Goal: Information Seeking & Learning: Find specific fact

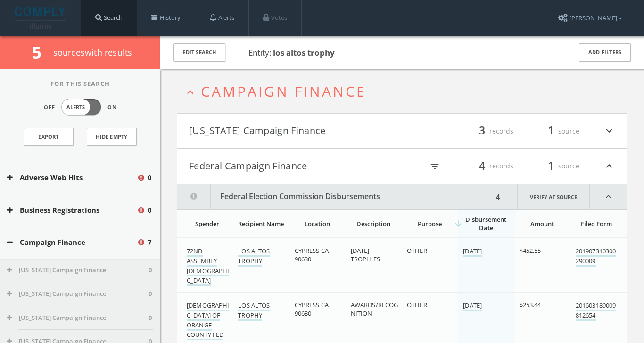
click at [115, 12] on link "Search" at bounding box center [109, 18] width 56 height 36
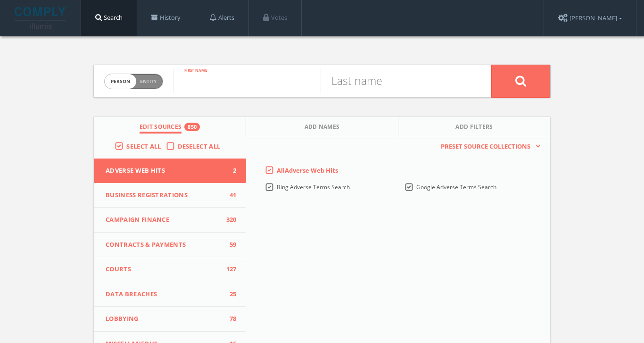
click at [259, 82] on input "text" at bounding box center [246, 81] width 147 height 25
type input "[PERSON_NAME]"
click at [520, 81] on button at bounding box center [520, 81] width 59 height 33
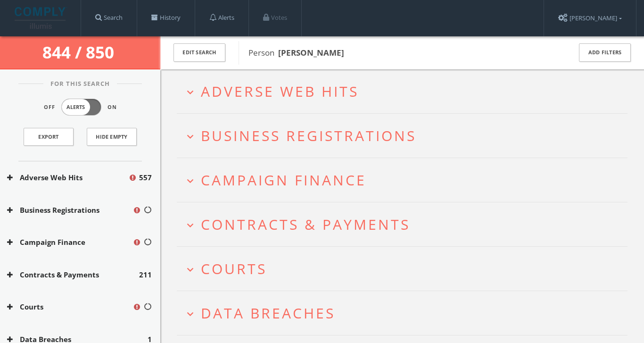
click at [353, 82] on span "Adverse Web Hits" at bounding box center [280, 91] width 158 height 19
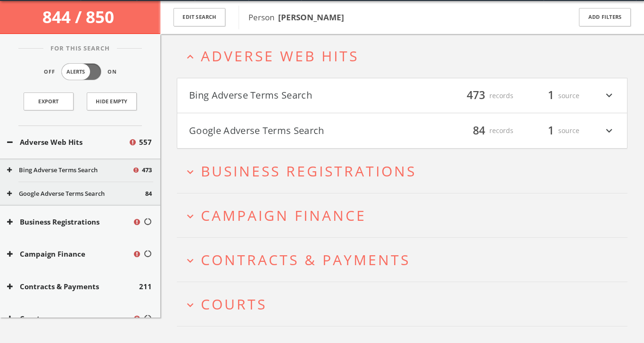
scroll to position [36, 0]
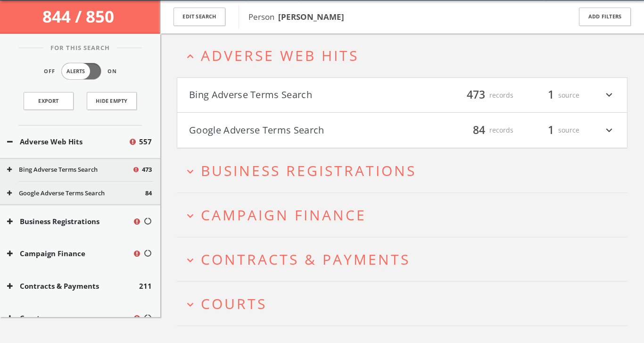
click at [301, 288] on h2 "expand_more Courts" at bounding box center [402, 303] width 451 height 44
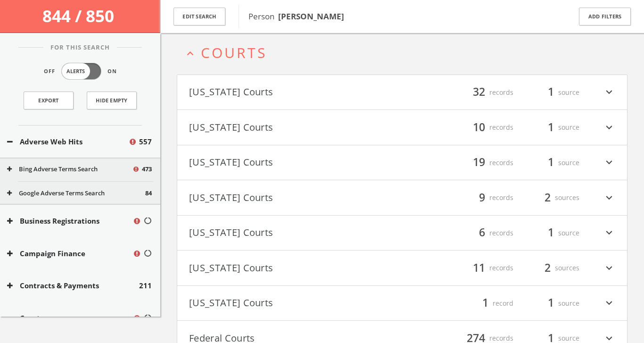
click at [368, 189] on button "[US_STATE] Courts" at bounding box center [295, 197] width 213 height 16
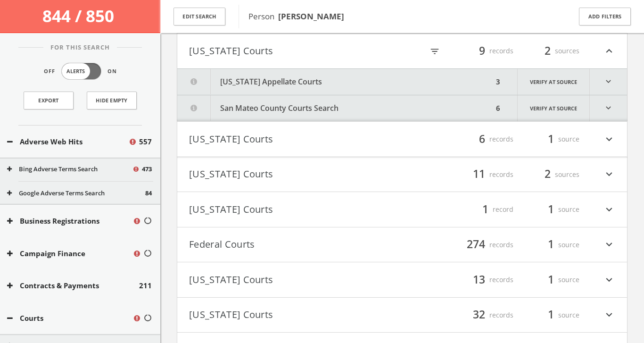
click at [347, 112] on button "San Mateo County Courts Search" at bounding box center [335, 108] width 316 height 26
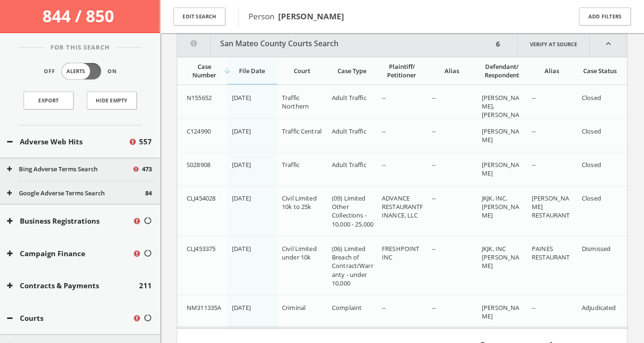
scroll to position [500, 0]
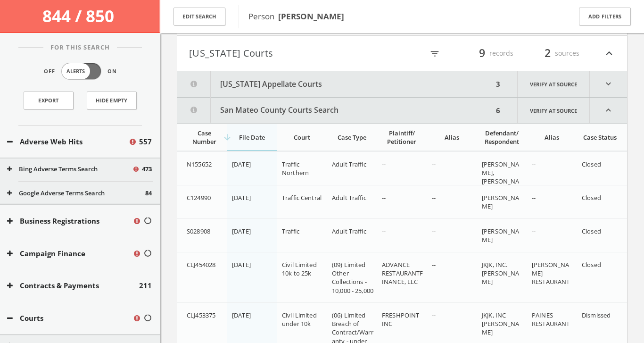
click at [282, 87] on button "[US_STATE] Appellate Courts" at bounding box center [335, 84] width 316 height 26
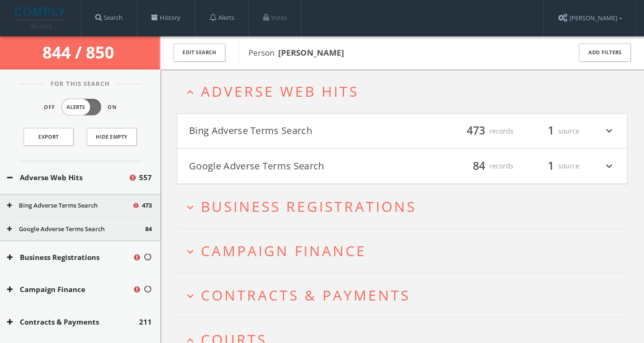
scroll to position [0, 0]
click at [103, 21] on link "Search" at bounding box center [109, 18] width 56 height 36
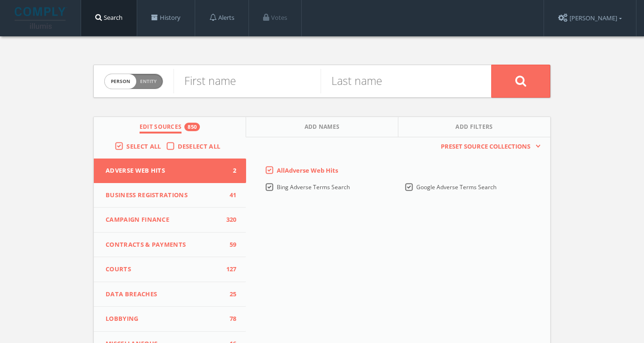
click at [151, 82] on span "Entity" at bounding box center [148, 81] width 16 height 7
checkbox input "true"
click at [202, 84] on input "text" at bounding box center [332, 81] width 318 height 25
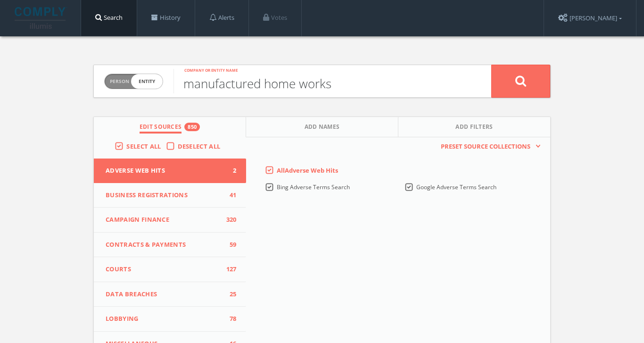
type input "manufactured home works"
click at [520, 81] on button at bounding box center [520, 81] width 59 height 33
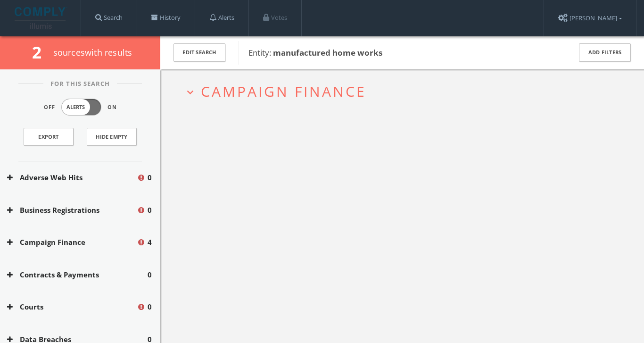
click at [329, 91] on span "Campaign Finance" at bounding box center [283, 91] width 165 height 19
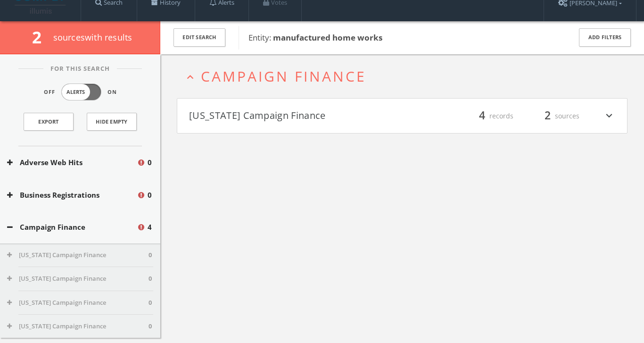
click at [300, 122] on h4 "[US_STATE] Campaign Finance filter_list 4 records 2 sources expand_more" at bounding box center [402, 116] width 450 height 35
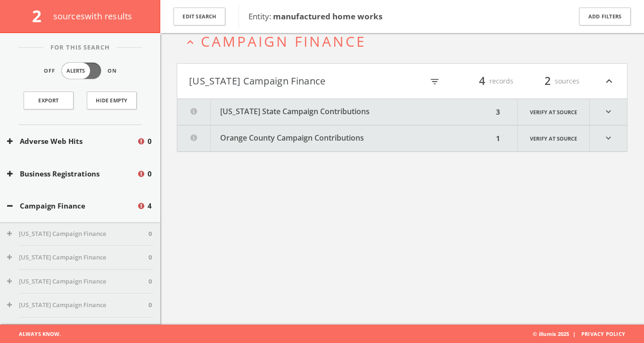
click at [300, 122] on button "[US_STATE] State Campaign Contributions" at bounding box center [335, 112] width 316 height 26
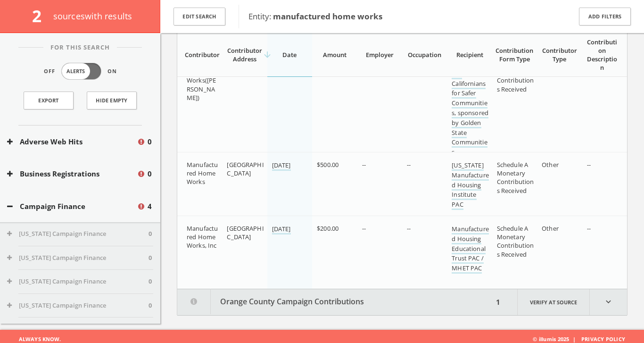
scroll to position [171, 0]
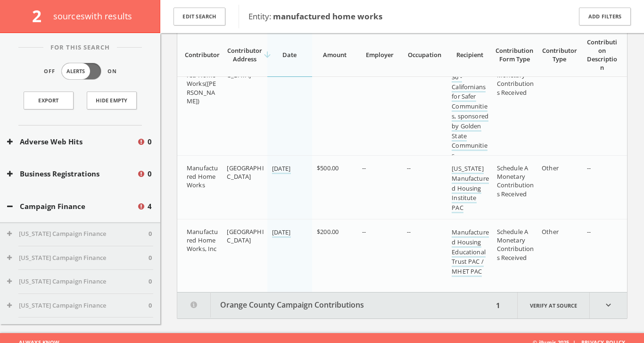
click at [306, 297] on button "Orange County Campaign Contributions" at bounding box center [335, 305] width 316 height 26
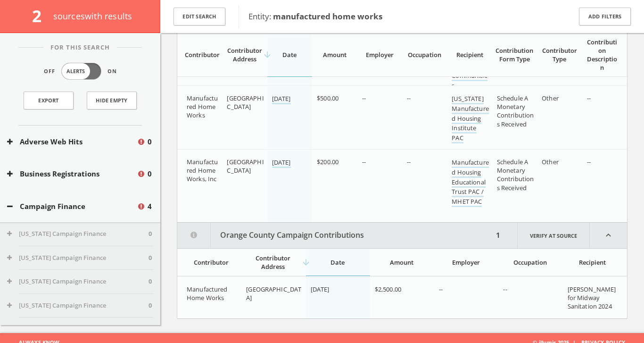
scroll to position [0, 0]
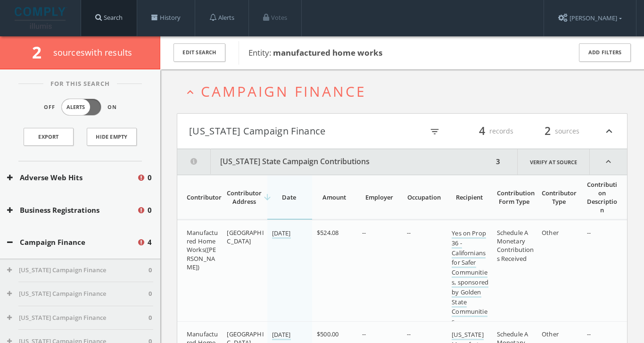
click at [111, 17] on link "Search" at bounding box center [109, 18] width 56 height 36
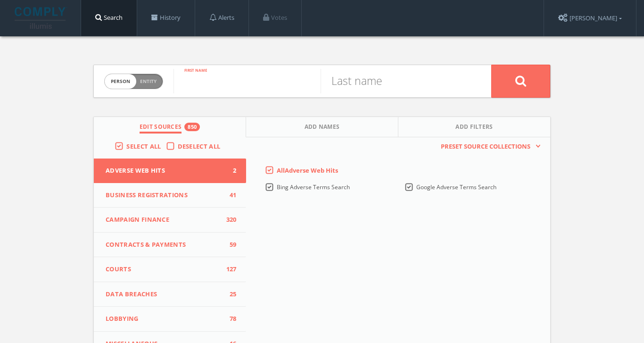
click at [196, 81] on input "text" at bounding box center [246, 81] width 147 height 25
type input "[PERSON_NAME]"
type input "malkin"
click at [520, 81] on button at bounding box center [520, 81] width 59 height 33
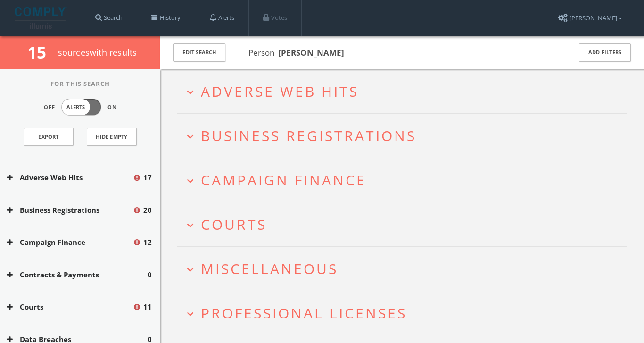
click at [257, 238] on h2 "expand_more Courts" at bounding box center [402, 224] width 451 height 44
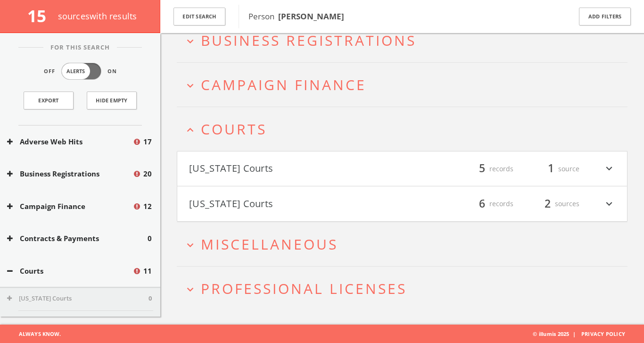
click at [284, 191] on h4 "[US_STATE] Courts filter_list 6 records 2 sources expand_more" at bounding box center [402, 203] width 450 height 35
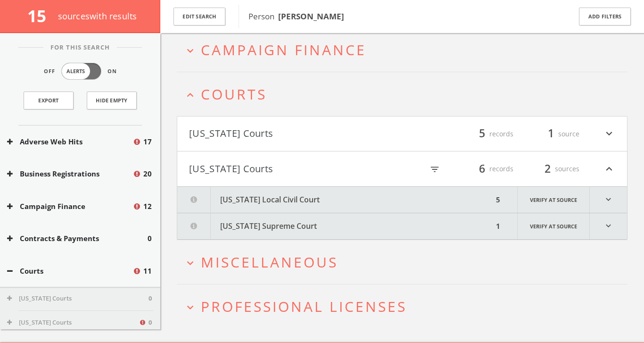
scroll to position [153, 0]
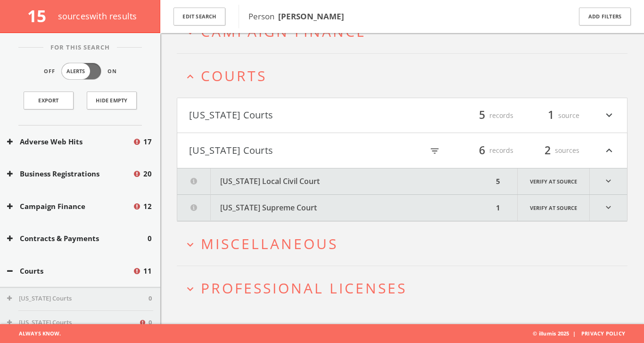
click at [284, 183] on button "[US_STATE] Local Civil Court" at bounding box center [335, 181] width 316 height 26
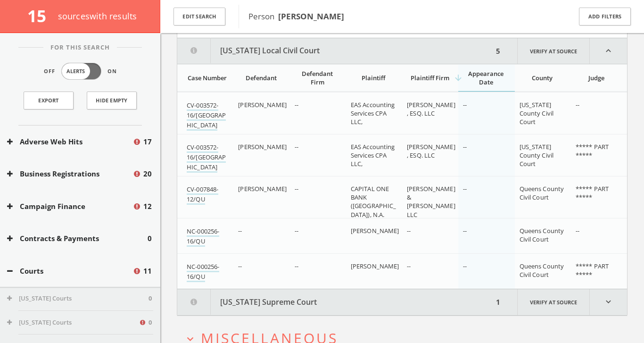
scroll to position [288, 0]
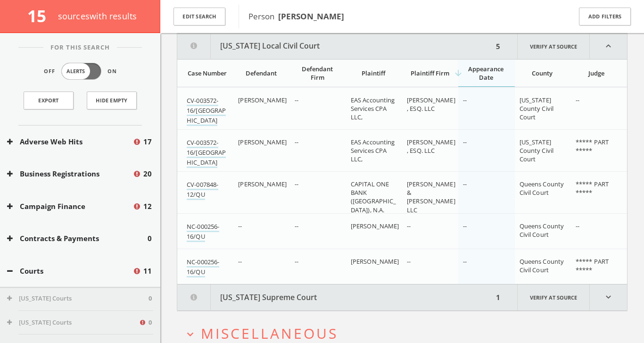
click at [267, 302] on button "[US_STATE] Supreme Court" at bounding box center [335, 297] width 316 height 26
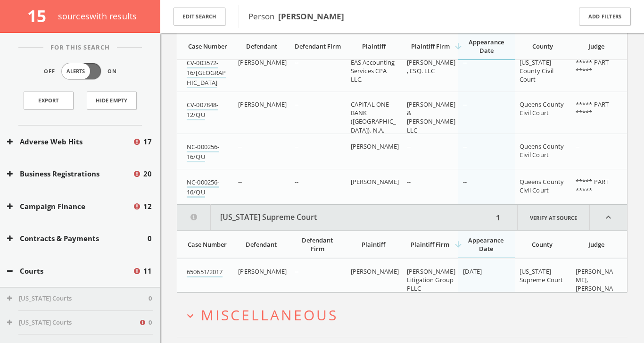
scroll to position [439, 0]
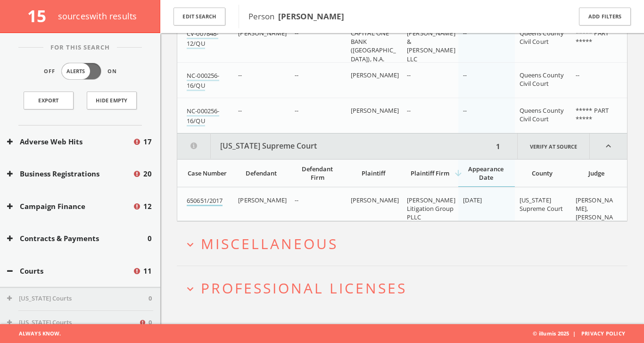
click at [211, 201] on link "650651/2017" at bounding box center [205, 201] width 36 height 10
drag, startPoint x: 186, startPoint y: 197, endPoint x: 224, endPoint y: 200, distance: 38.3
click at [224, 200] on td "650651/2017" at bounding box center [205, 213] width 56 height 50
copy link "650651/2017"
click at [262, 239] on span "Miscellaneous" at bounding box center [269, 243] width 137 height 19
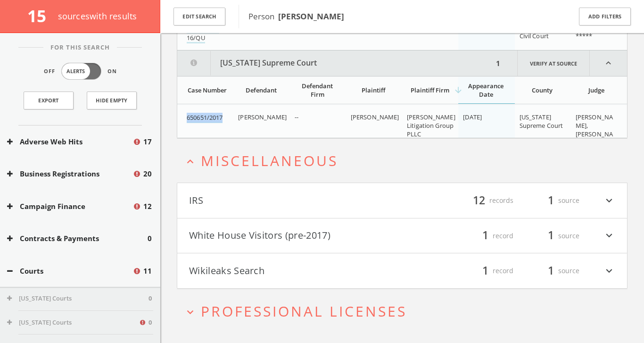
scroll to position [544, 0]
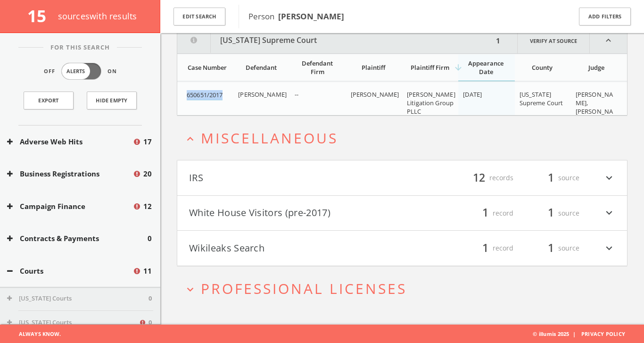
click at [275, 282] on span "Professional Licenses" at bounding box center [304, 288] width 206 height 19
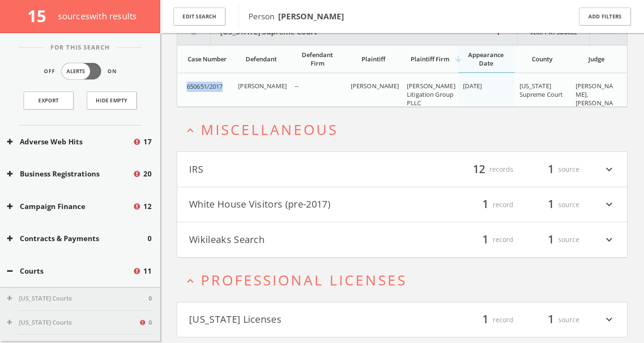
scroll to position [580, 0]
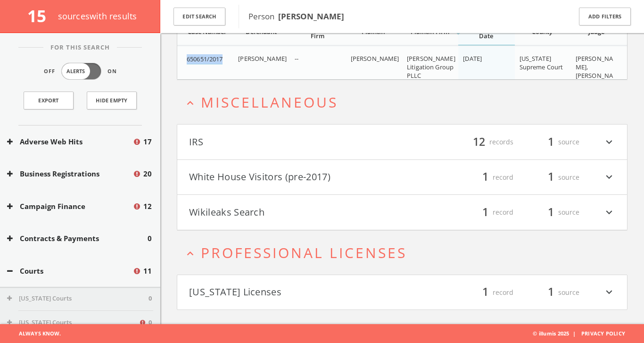
click at [279, 216] on button "Wikileaks Search" at bounding box center [295, 212] width 213 height 16
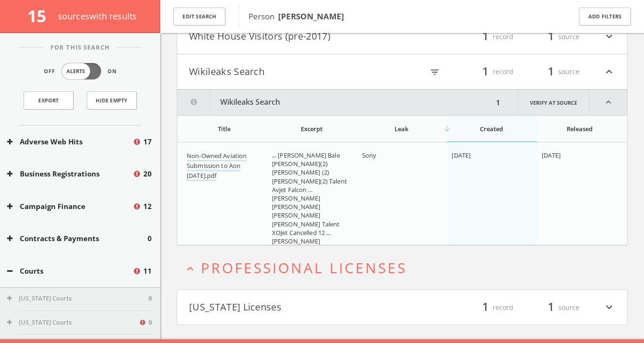
scroll to position [736, 0]
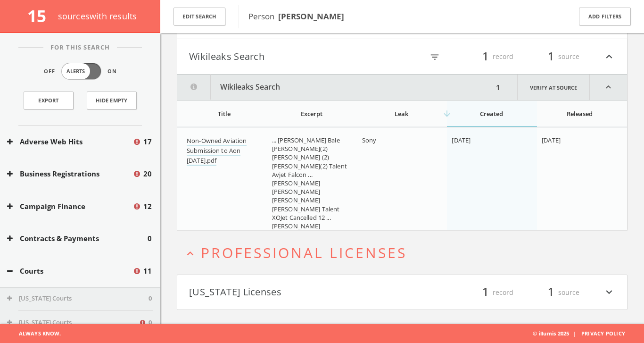
click at [273, 303] on h4 "[US_STATE] Licenses filter_list 1 record 1 source expand_more" at bounding box center [402, 292] width 450 height 35
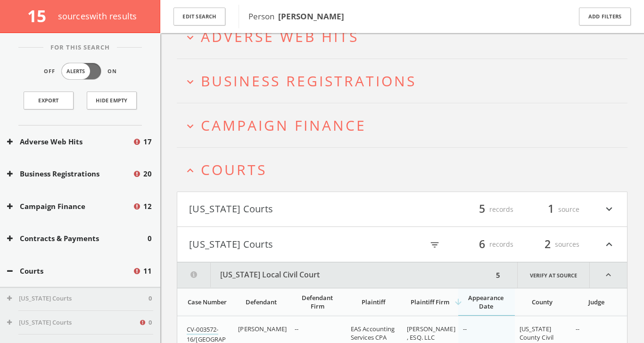
scroll to position [0, 0]
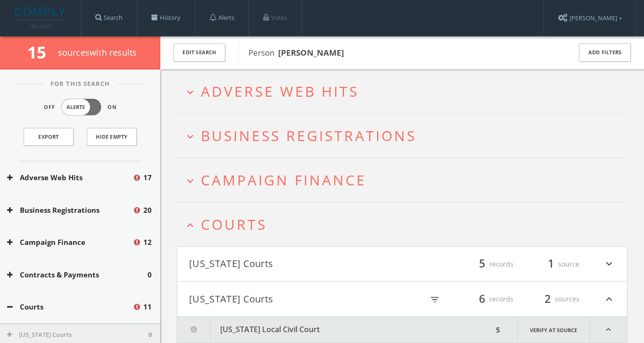
click at [378, 90] on button "expand_more Adverse Web Hits" at bounding box center [406, 91] width 444 height 16
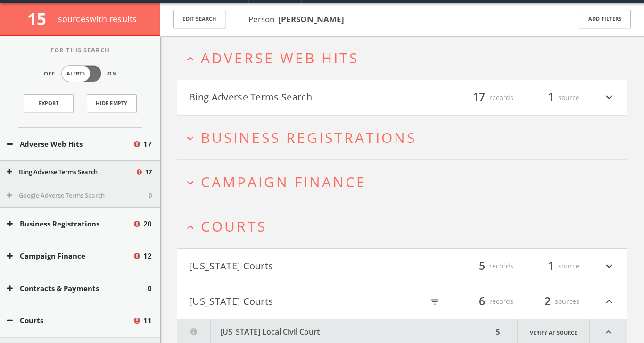
scroll to position [36, 0]
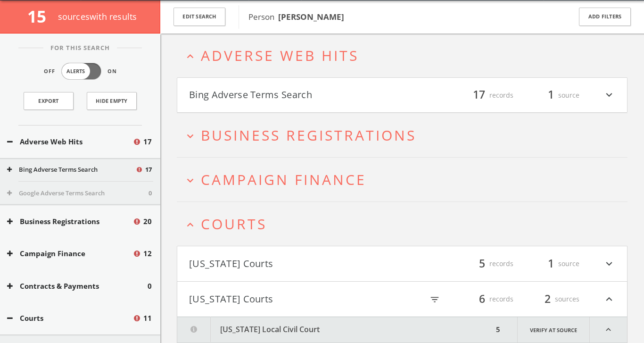
click at [341, 92] on button "Bing Adverse Terms Search" at bounding box center [295, 95] width 213 height 16
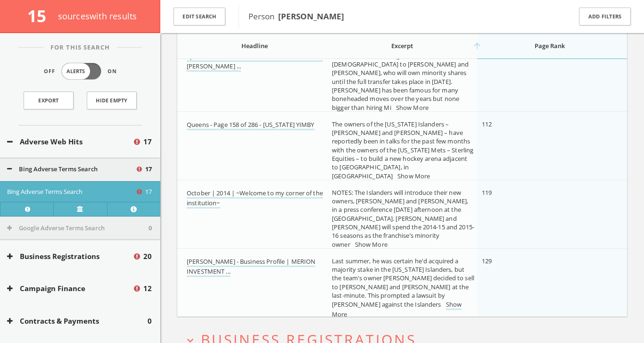
scroll to position [934, 0]
